Goal: Information Seeking & Learning: Learn about a topic

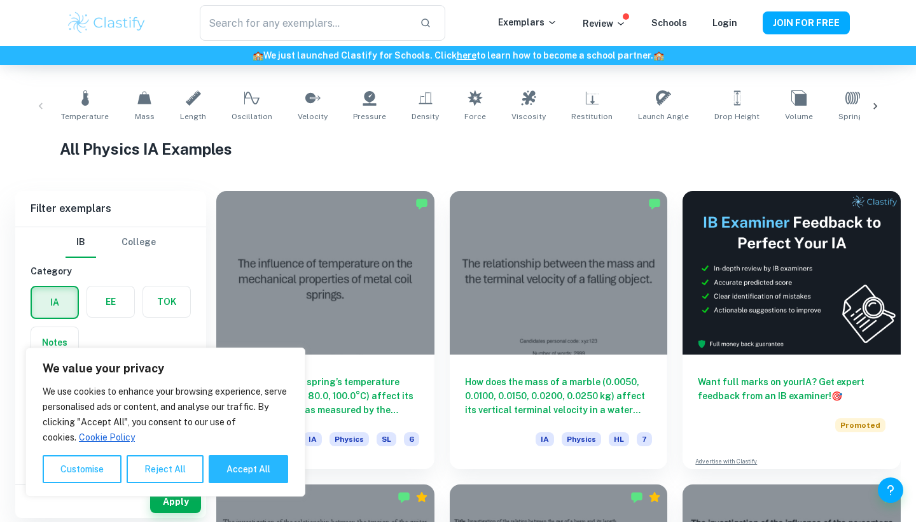
scroll to position [257, 0]
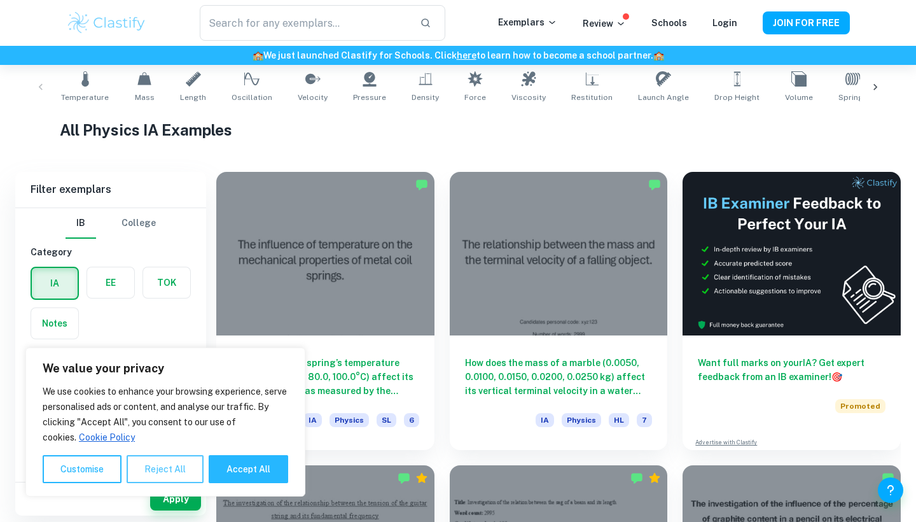
click at [150, 468] on button "Reject All" at bounding box center [165, 469] width 77 height 28
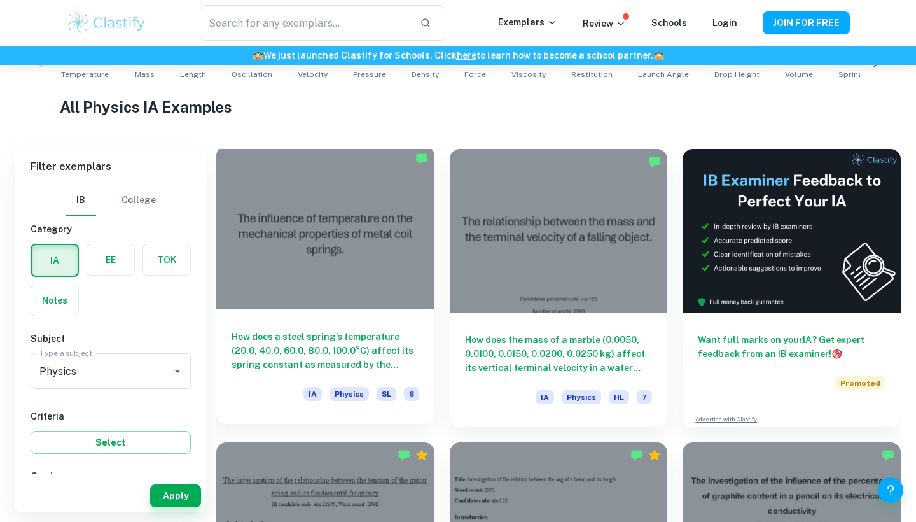
scroll to position [312, 0]
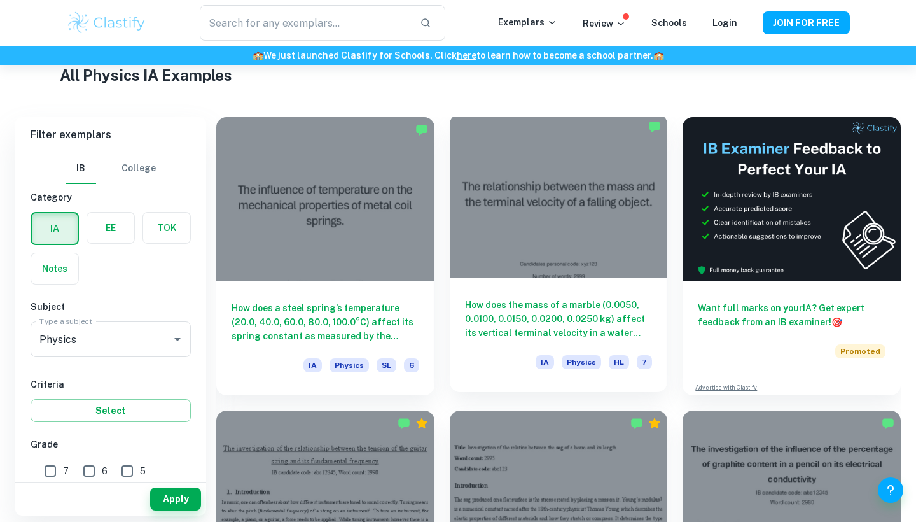
click at [530, 322] on h6 "How does the mass of a marble (0.0050, 0.0100, 0.0150, 0.0200, 0.0250 kg) affec…" at bounding box center [559, 319] width 188 height 42
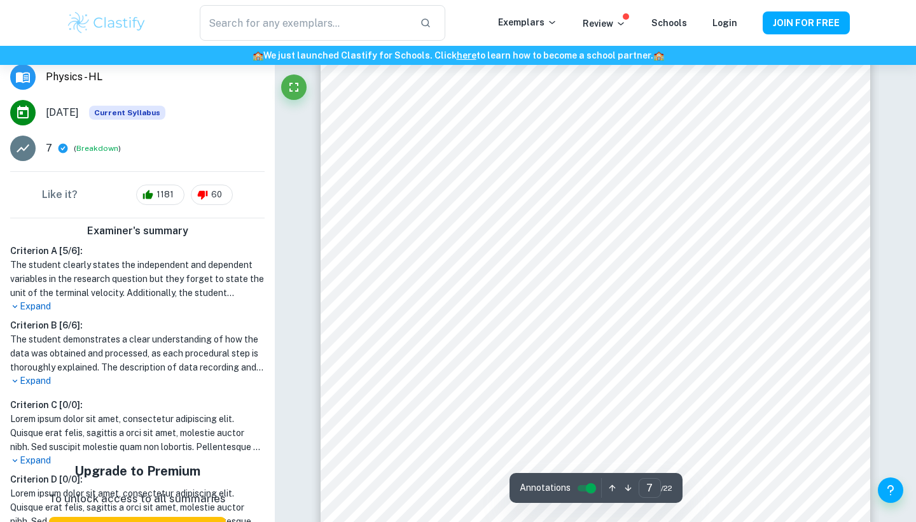
scroll to position [5177, 0]
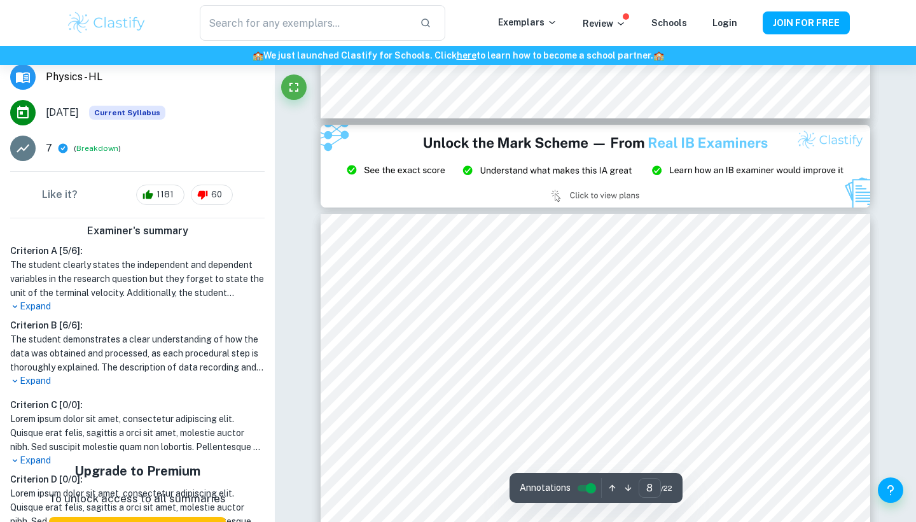
type input "9"
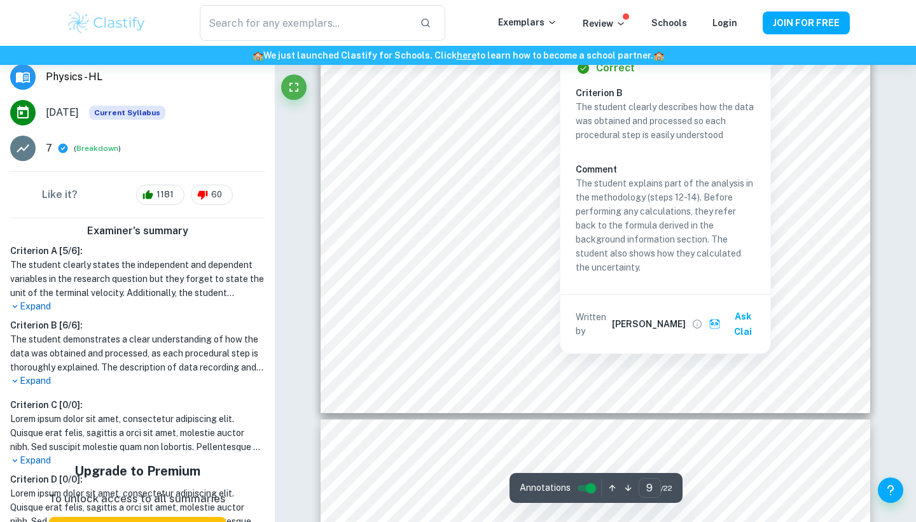
scroll to position [6980, 0]
